Goal: Information Seeking & Learning: Check status

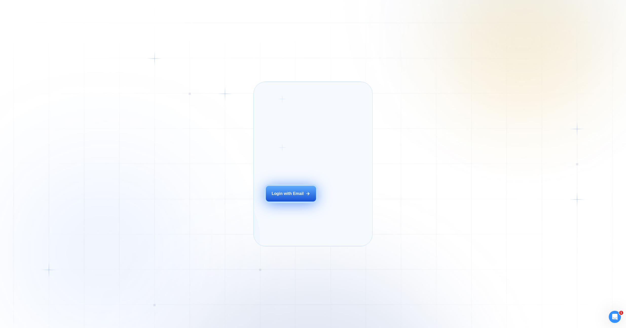
click at [311, 202] on button "Login with Email" at bounding box center [291, 194] width 50 height 16
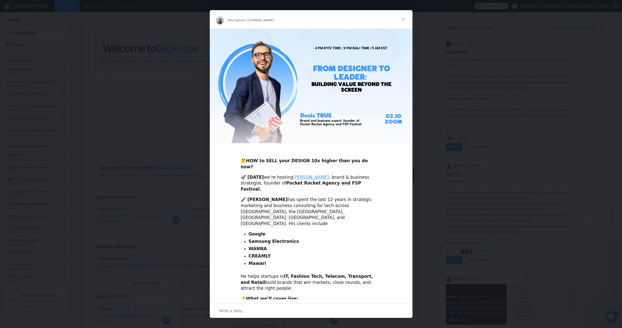
click at [100, 65] on div "Intercom messenger" at bounding box center [311, 164] width 622 height 328
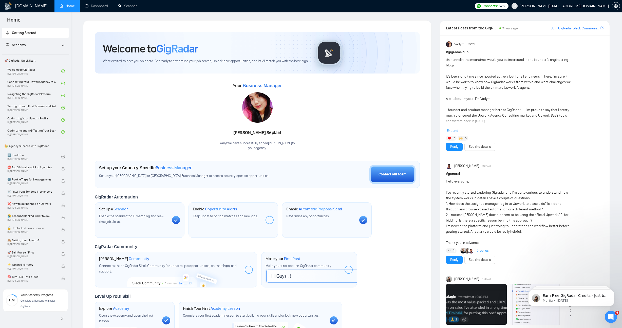
click at [59, 46] on span "Academy" at bounding box center [33, 45] width 55 height 10
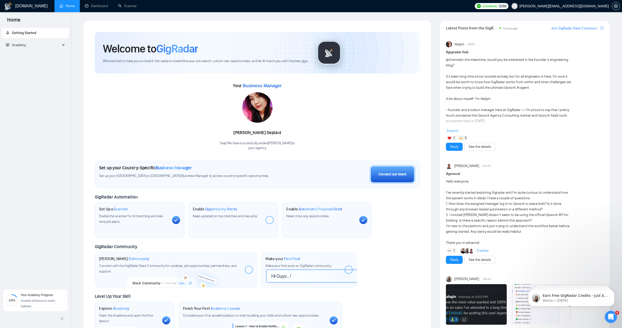
click at [18, 177] on div "Getting Started Academy 🚀 GigRadar Quick Start Welcome to GigRadar By Vlad Timi…" at bounding box center [35, 155] width 71 height 257
click at [67, 47] on div "Academy" at bounding box center [35, 45] width 67 height 10
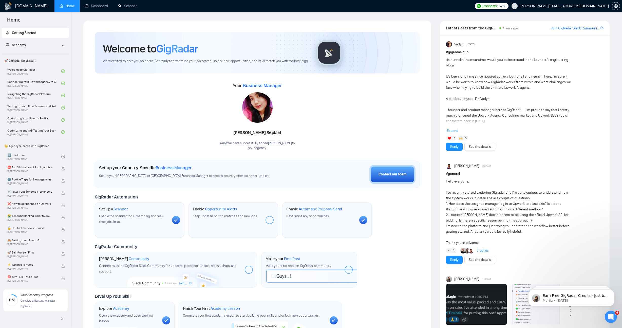
click at [63, 43] on div "Academy" at bounding box center [35, 45] width 67 height 10
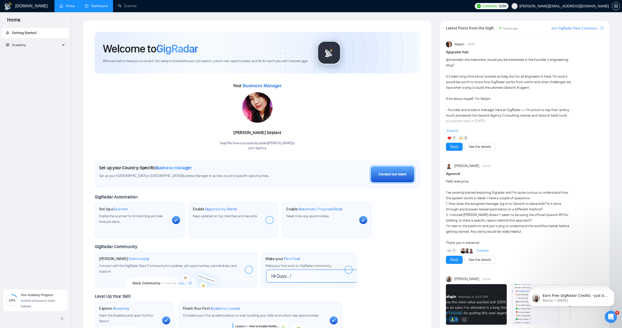
click at [108, 6] on link "Dashboard" at bounding box center [96, 6] width 23 height 4
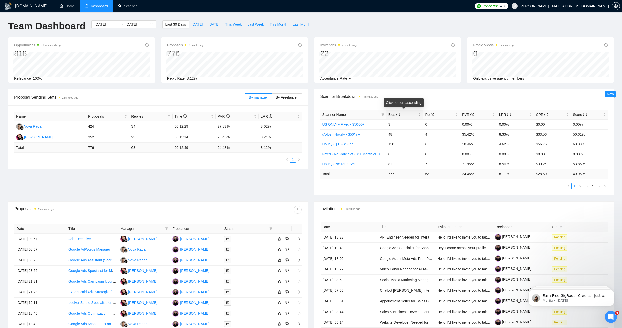
click at [411, 116] on span "Bids" at bounding box center [403, 115] width 29 height 6
click at [254, 181] on div "Proposal Sending Stats 2 minutes ago By manager By Freelancer Name Proposals Re…" at bounding box center [311, 145] width 612 height 112
click at [257, 182] on div "Proposal Sending Stats 2 minutes ago By manager By Freelancer Name Proposals Re…" at bounding box center [311, 145] width 612 height 112
click at [257, 185] on div "Proposal Sending Stats 2 minutes ago By manager By Freelancer Name Proposals Re…" at bounding box center [311, 145] width 612 height 112
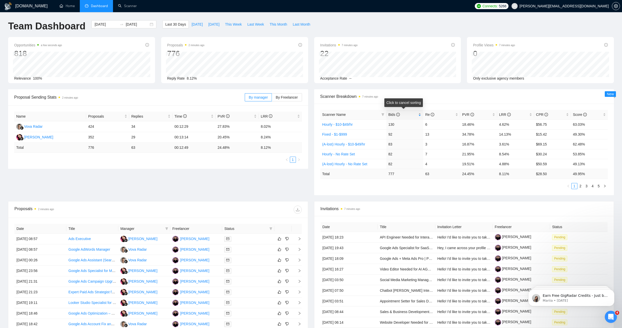
click at [409, 114] on span "Bids" at bounding box center [403, 115] width 29 height 6
click at [175, 24] on span "Last 30 Days" at bounding box center [175, 25] width 21 height 6
click at [412, 113] on span "Bids" at bounding box center [403, 115] width 29 height 6
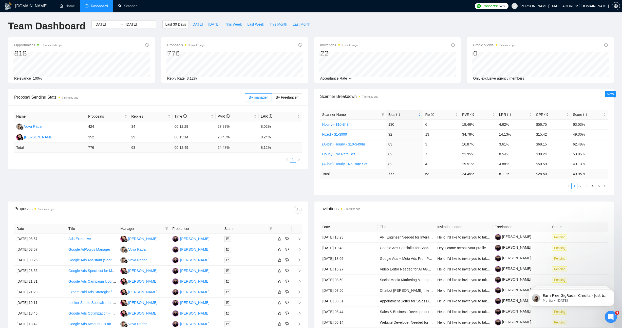
click at [237, 190] on div "Proposal Sending Stats 3 minutes ago By manager By Freelancer Name Proposals Re…" at bounding box center [311, 145] width 612 height 112
click at [239, 181] on div "Proposal Sending Stats 3 minutes ago By manager By Freelancer Name Proposals Re…" at bounding box center [311, 145] width 612 height 112
